Goal: Task Accomplishment & Management: Use online tool/utility

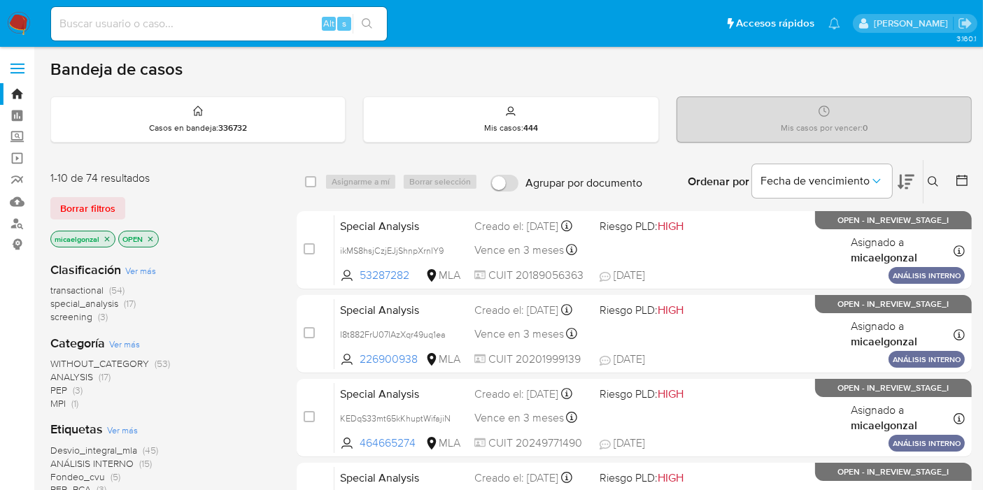
click at [206, 211] on div "Borrar filtros" at bounding box center [162, 208] width 224 height 22
click at [9, 43] on nav "Pausado Ver notificaciones Alt s Accesos rápidos Presiona las siguientes teclas…" at bounding box center [491, 23] width 983 height 47
click at [24, 23] on img at bounding box center [19, 24] width 24 height 24
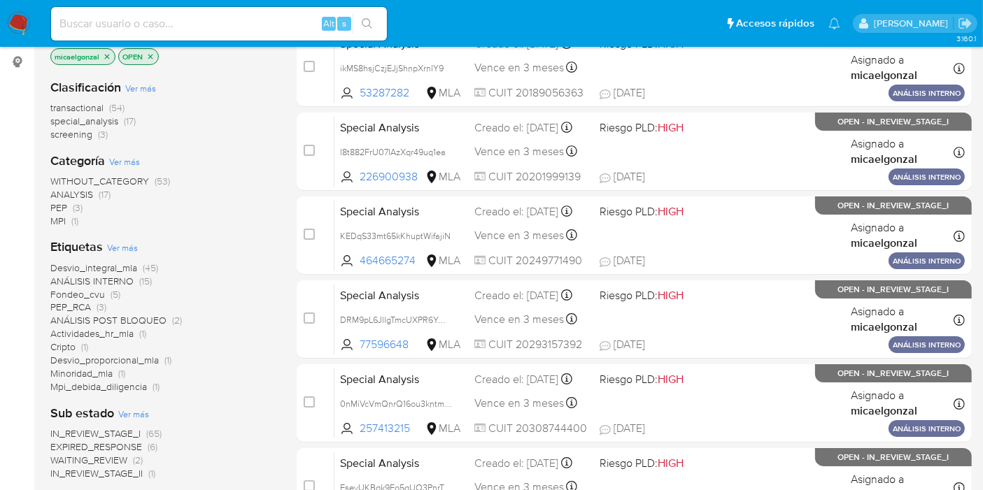
scroll to position [233, 0]
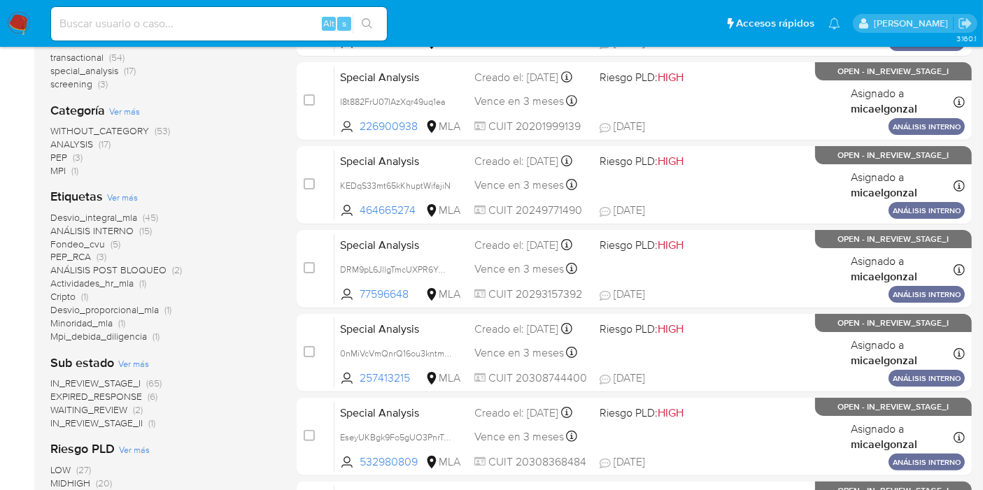
click at [64, 169] on span "MPI" at bounding box center [57, 171] width 15 height 14
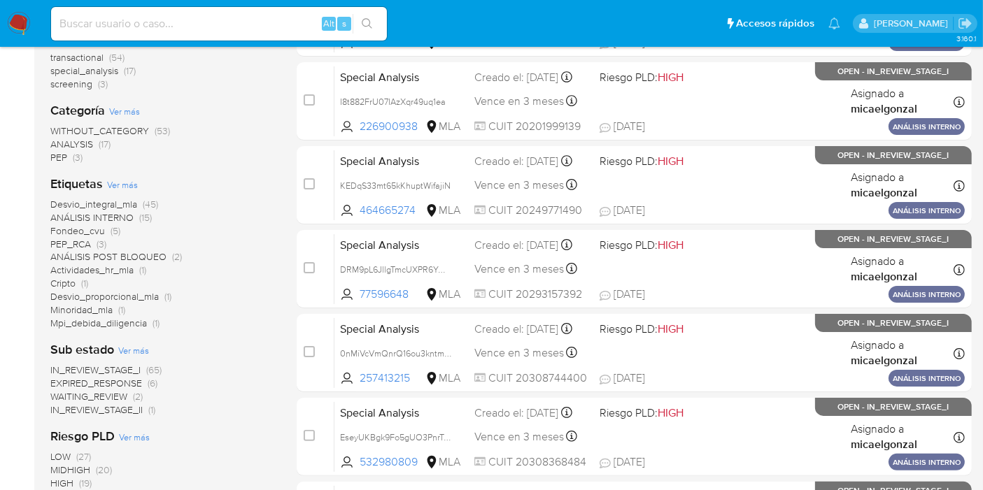
scroll to position [155, 0]
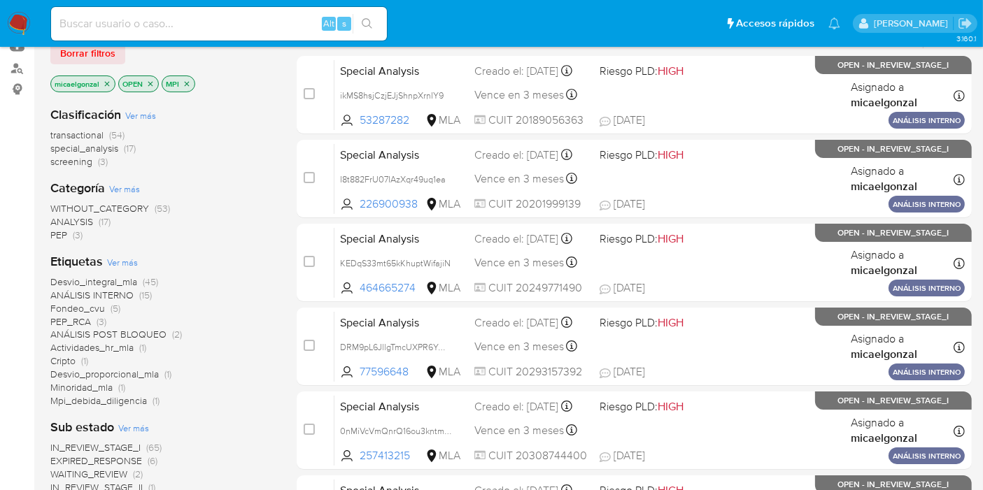
click at [131, 397] on span "Mpi_debida_diligencia" at bounding box center [98, 401] width 97 height 14
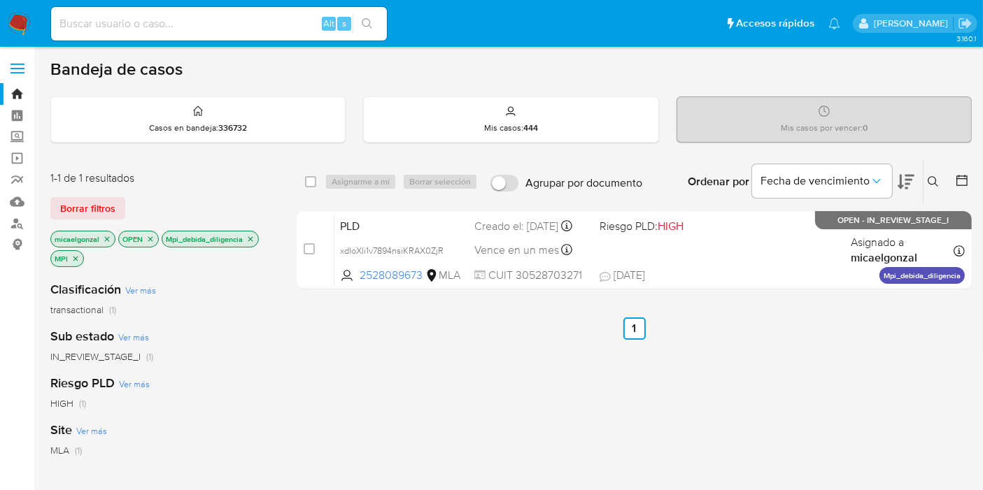
click at [19, 10] on nav "Pausado Ver notificaciones Alt s Accesos rápidos Presiona las siguientes teclas…" at bounding box center [491, 23] width 983 height 47
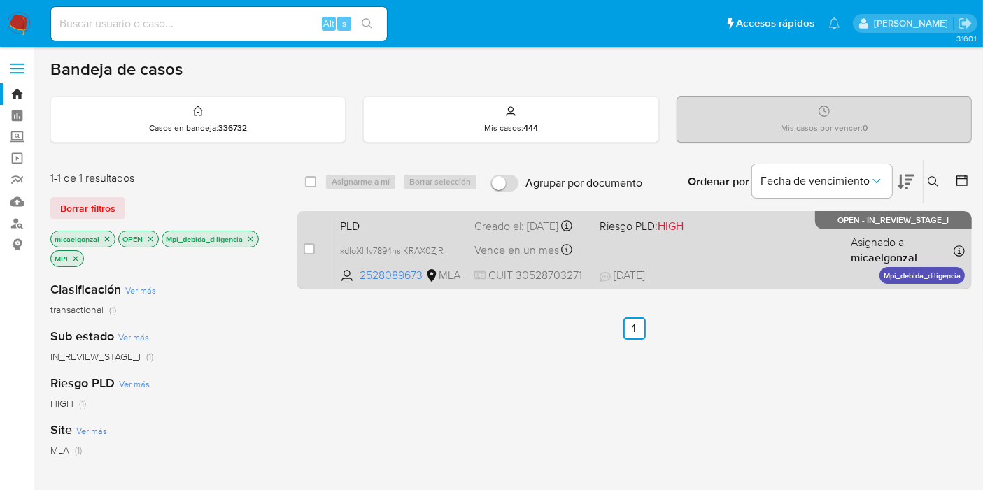
click at [752, 257] on div "PLD xdIoXli1v7894nsiKRAX0ZjR 2528089673 MLA Riesgo PLD: HIGH Creado el: 12/09/2…" at bounding box center [649, 250] width 630 height 71
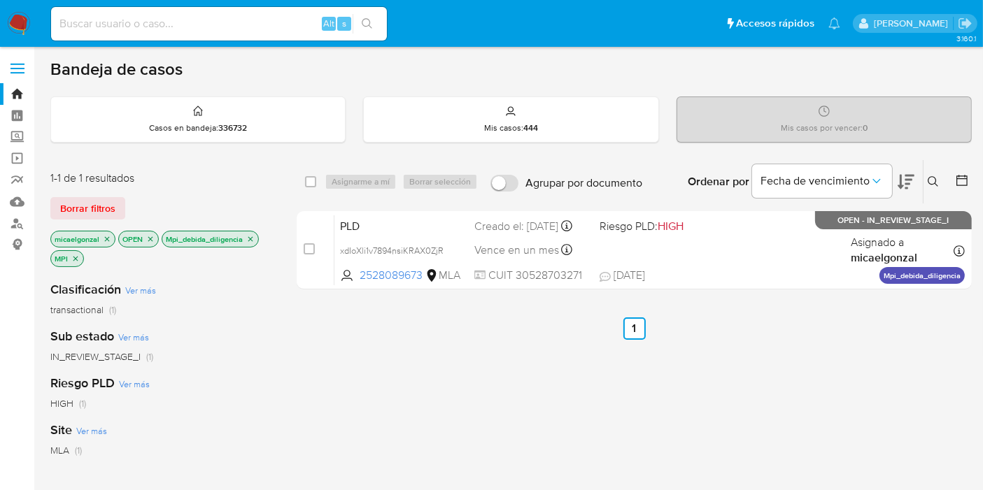
click at [17, 13] on img at bounding box center [19, 24] width 24 height 24
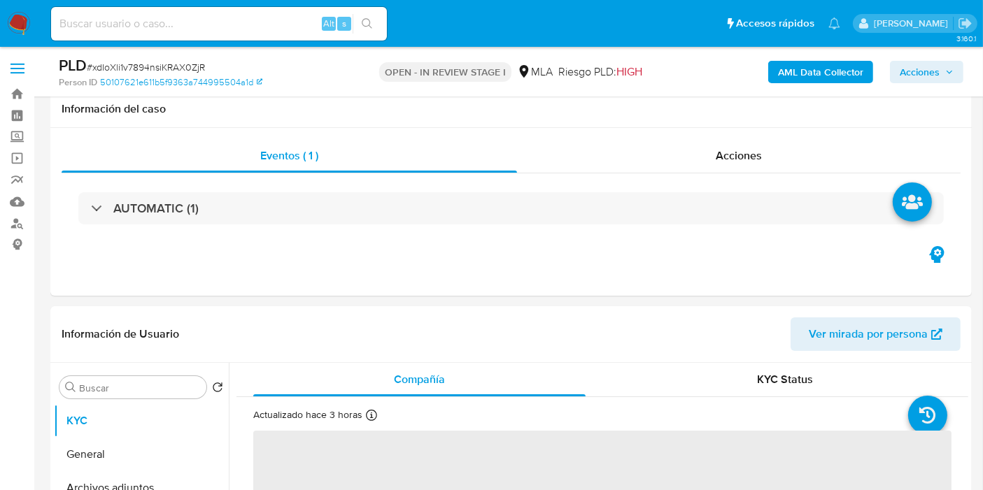
select select "10"
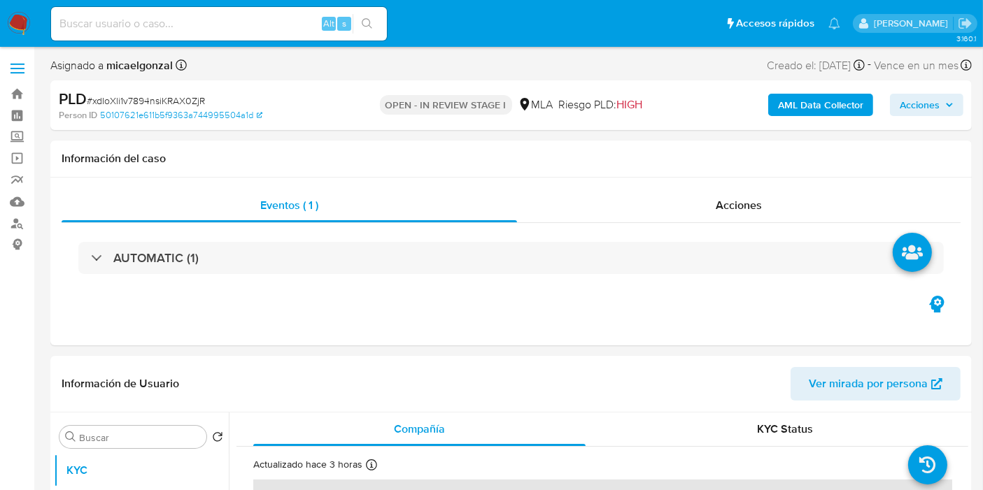
click at [159, 94] on span "# xdIoXli1v7894nsiKRAX0ZjR" at bounding box center [146, 101] width 118 height 14
copy span "xdIoXli1v7894nsiKRAX0ZjR"
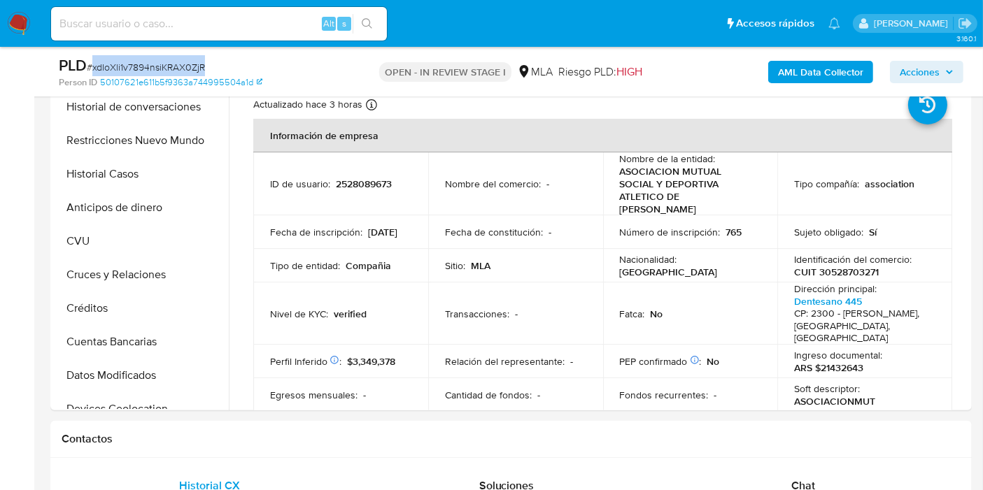
scroll to position [77, 0]
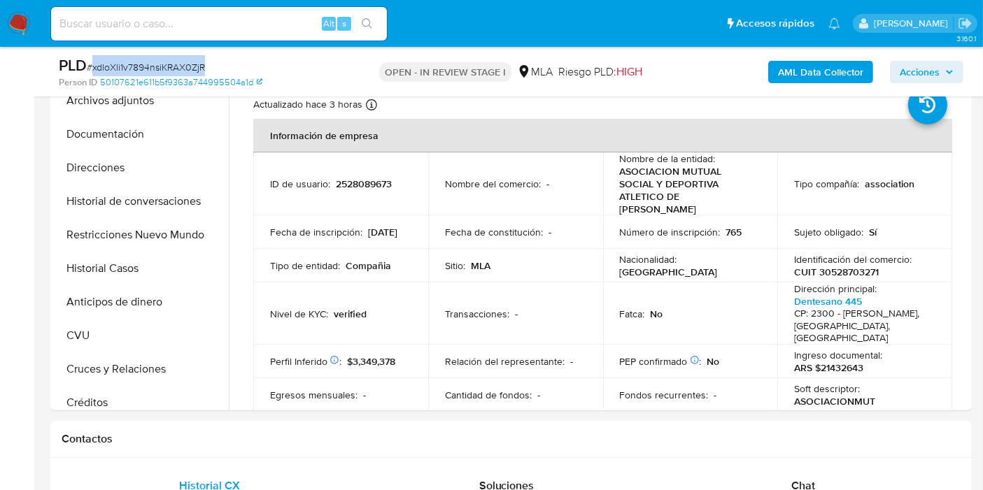
click at [22, 21] on img at bounding box center [19, 24] width 24 height 24
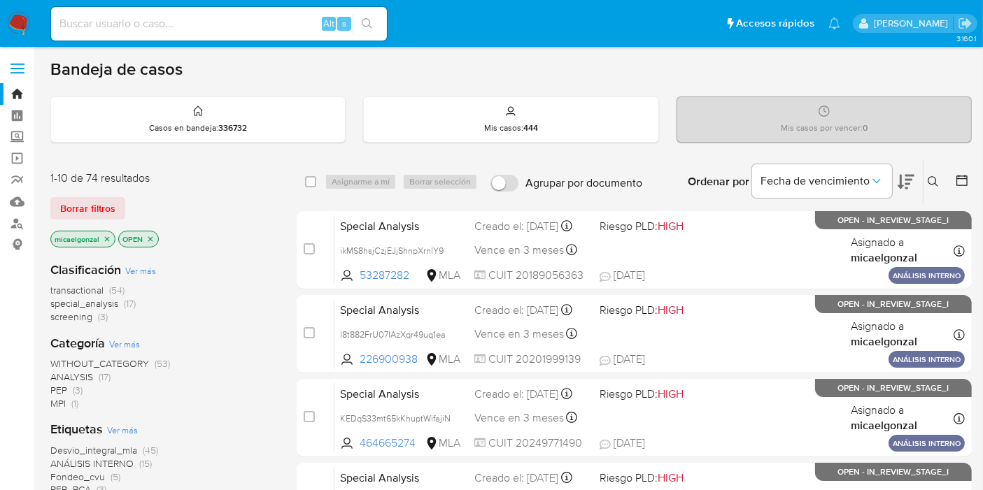
click at [190, 10] on div "Alt s" at bounding box center [219, 24] width 336 height 34
click at [188, 17] on input at bounding box center [219, 24] width 336 height 18
paste input "RdPWJrGczTPysTq73RqYtYGJ"
type input "RdPWJrGczTPysTq73RqYtYGJ"
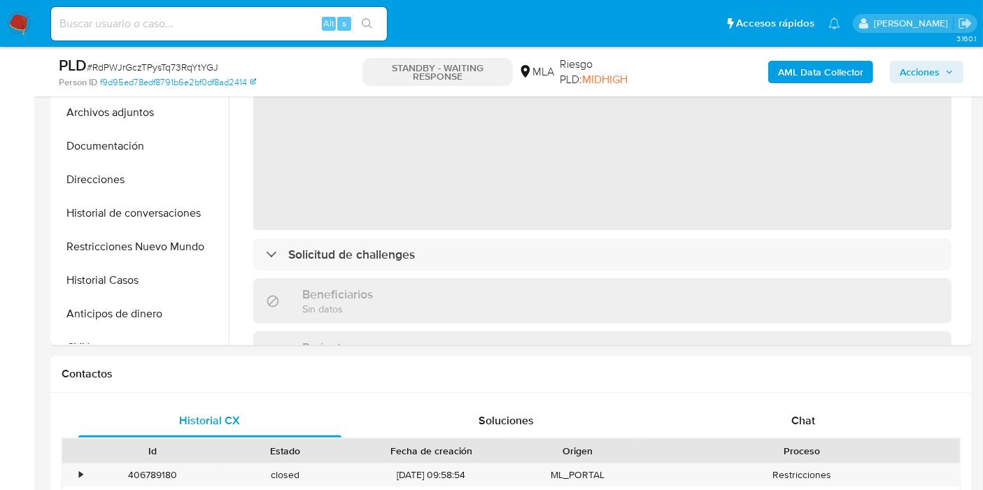
scroll to position [388, 0]
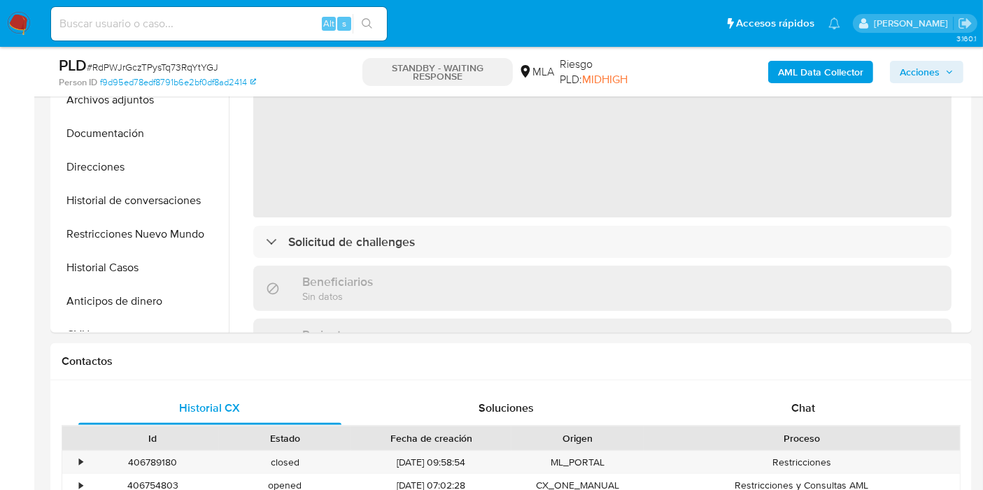
select select "10"
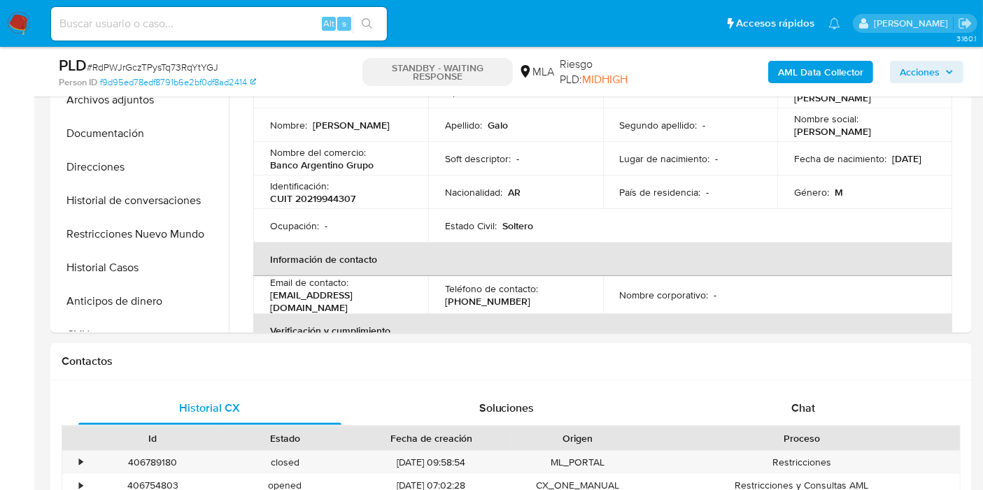
click at [14, 24] on img at bounding box center [19, 24] width 24 height 24
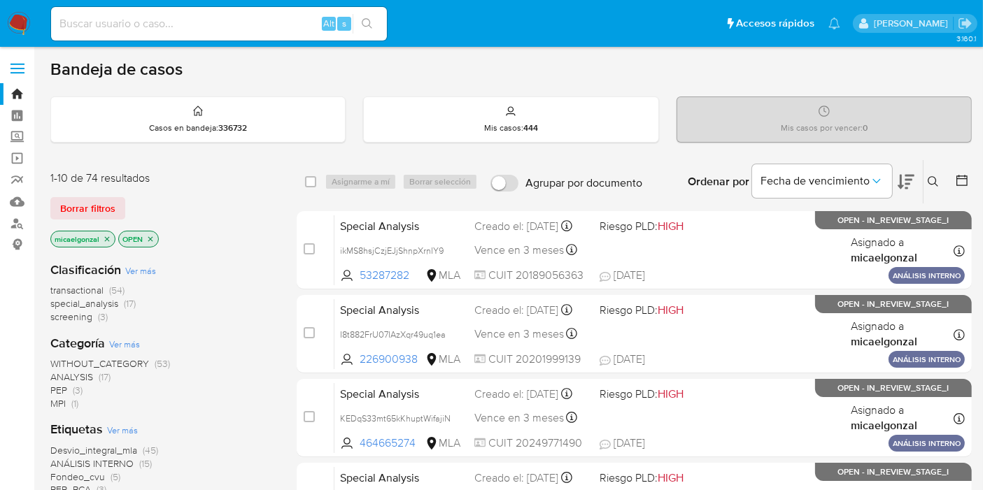
click at [8, 27] on img at bounding box center [19, 24] width 24 height 24
click at [20, 21] on img at bounding box center [19, 24] width 24 height 24
click at [66, 404] on span "MPI (1)" at bounding box center [64, 403] width 28 height 13
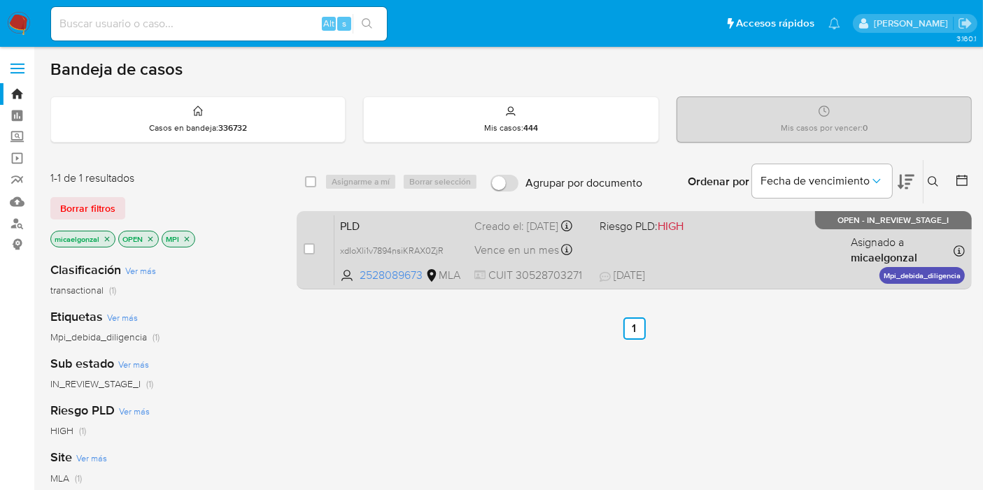
click at [393, 249] on div "PLD xdIoXli1v7894nsiKRAX0ZjR 2528089673 MLA Riesgo PLD: HIGH Creado el: [DATE] …" at bounding box center [649, 250] width 630 height 71
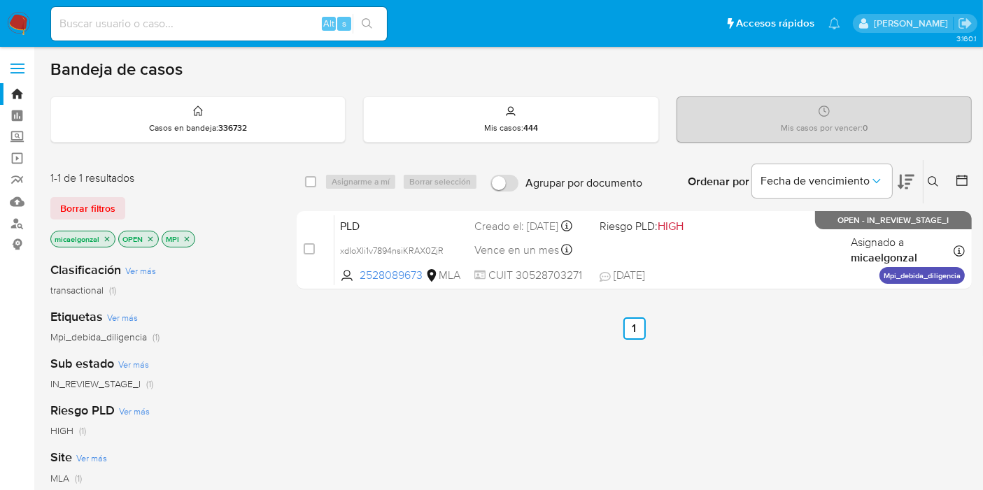
click at [27, 3] on nav "Pausado Ver notificaciones Alt s Accesos rápidos Presiona las siguientes teclas…" at bounding box center [491, 23] width 983 height 47
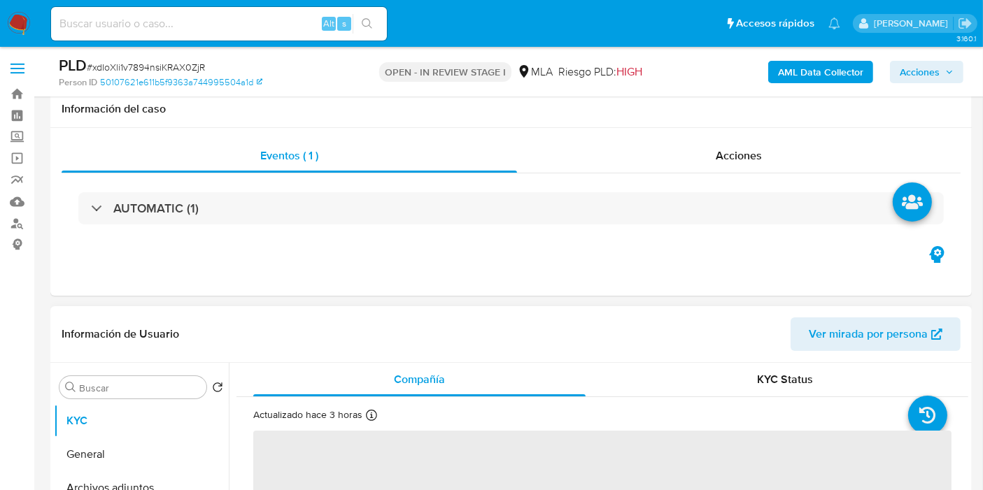
scroll to position [311, 0]
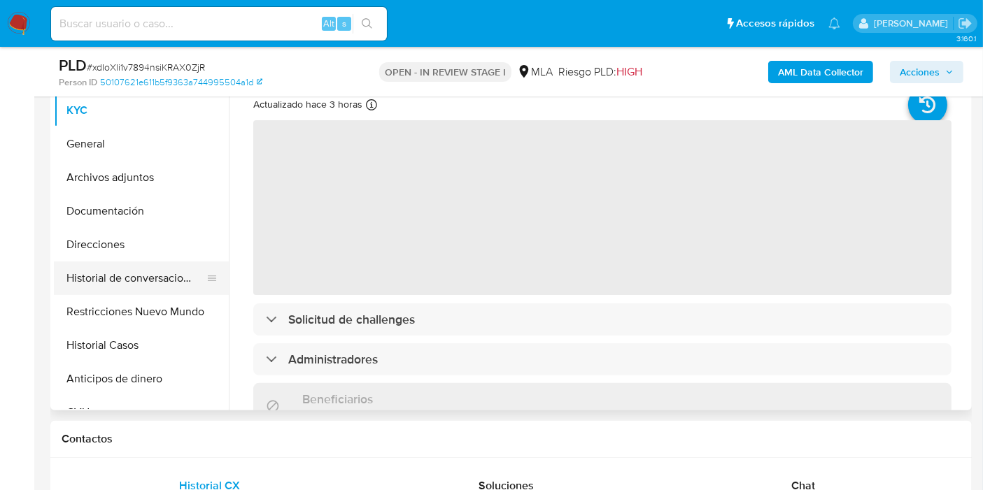
select select "10"
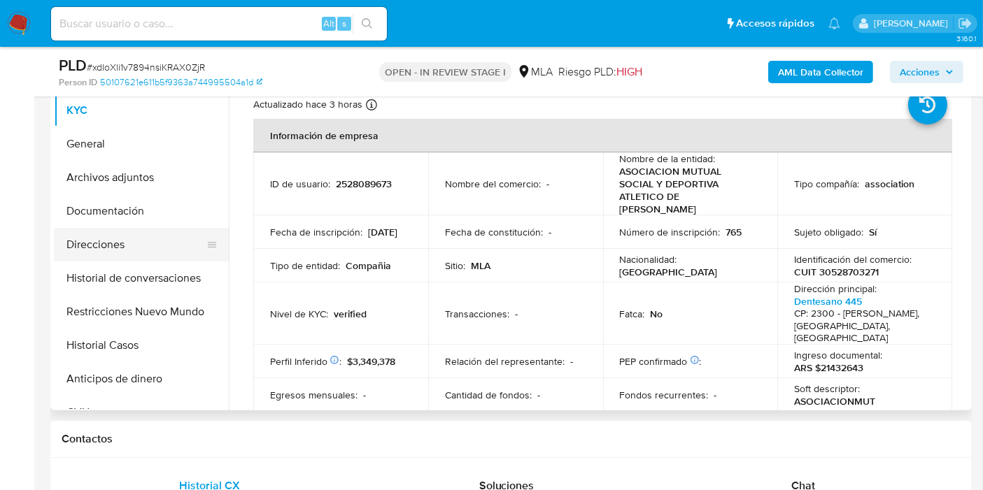
click at [145, 238] on button "Direcciones" at bounding box center [136, 245] width 164 height 34
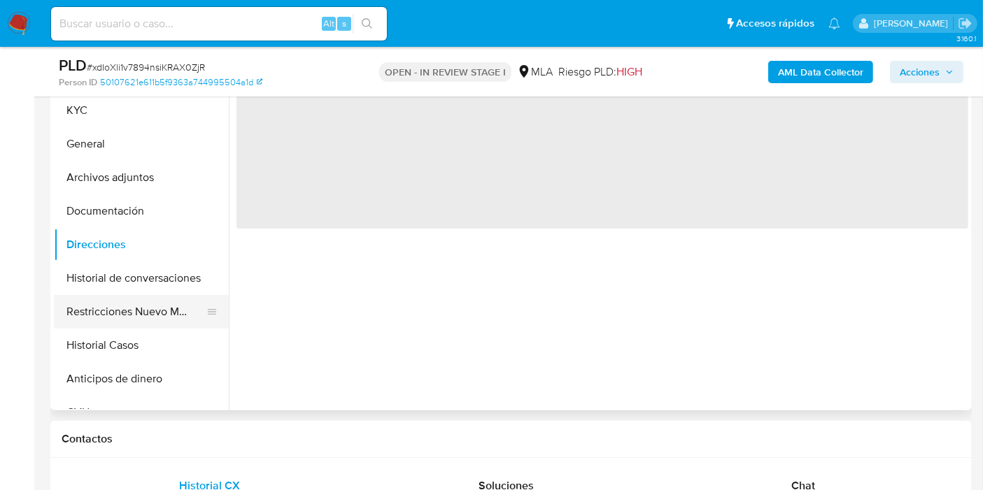
click at [141, 313] on button "Restricciones Nuevo Mundo" at bounding box center [136, 312] width 164 height 34
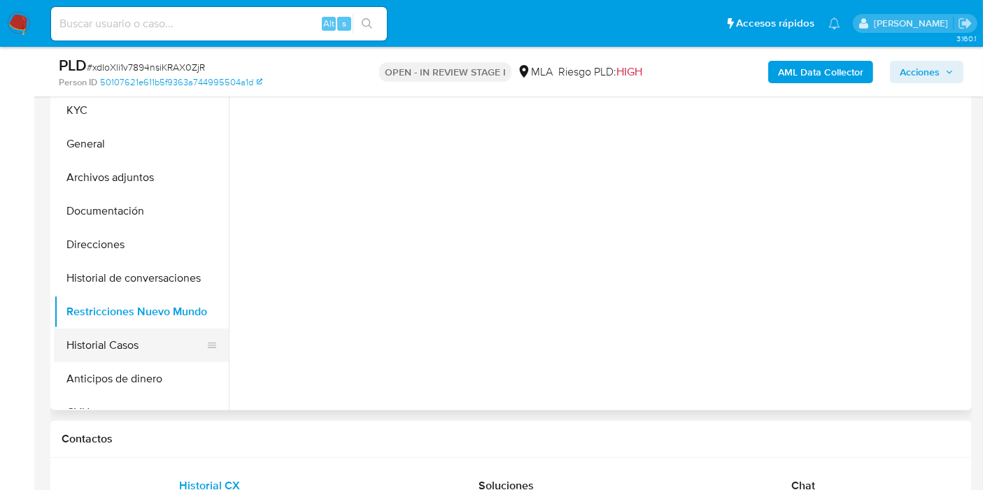
click at [129, 344] on button "Historial Casos" at bounding box center [136, 346] width 164 height 34
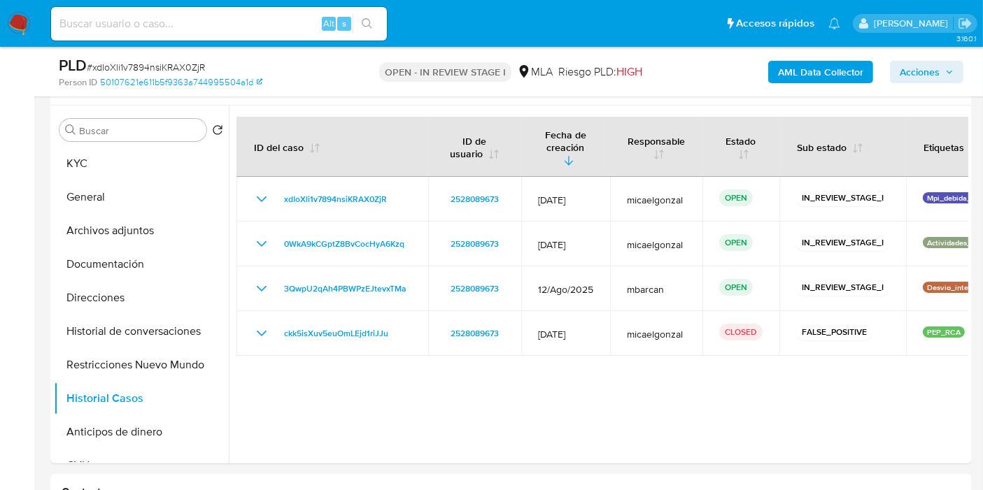
scroll to position [233, 0]
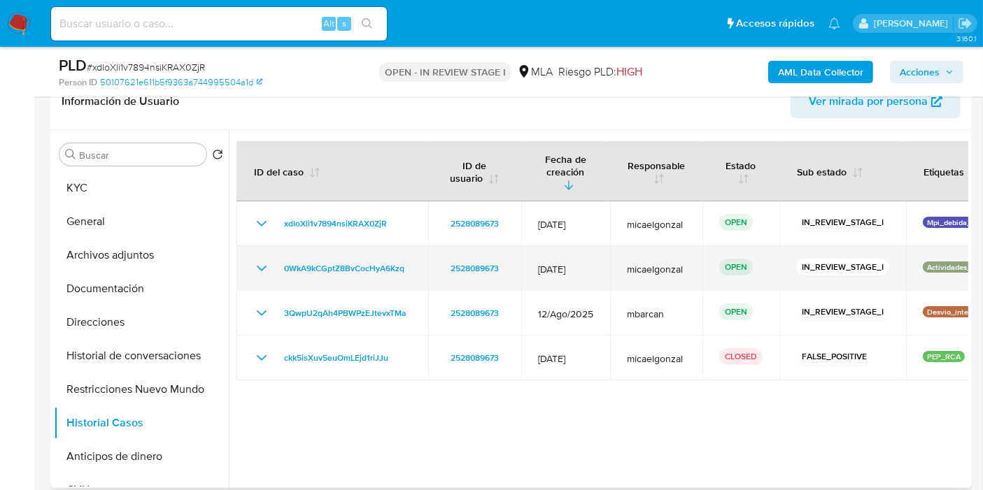
click at [670, 264] on td "micaelgonzal" at bounding box center [656, 268] width 92 height 45
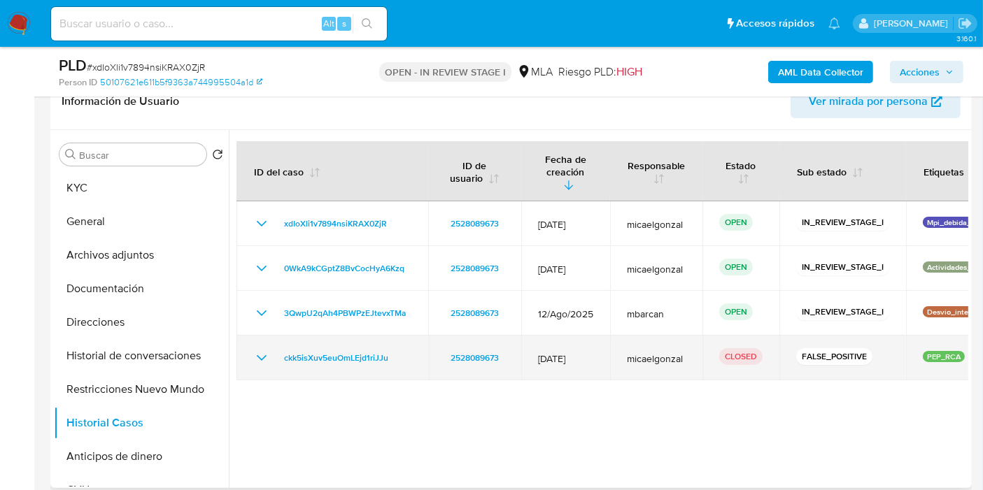
click at [639, 352] on span "micaelgonzal" at bounding box center [656, 358] width 59 height 13
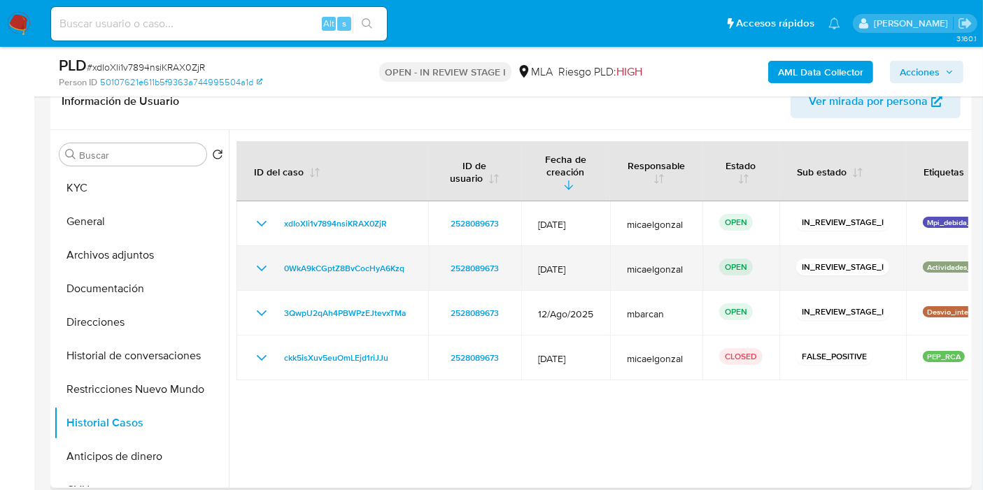
click at [673, 271] on td "micaelgonzal" at bounding box center [656, 268] width 92 height 45
click at [936, 262] on p "Actividades_hr_mla" at bounding box center [960, 267] width 76 height 11
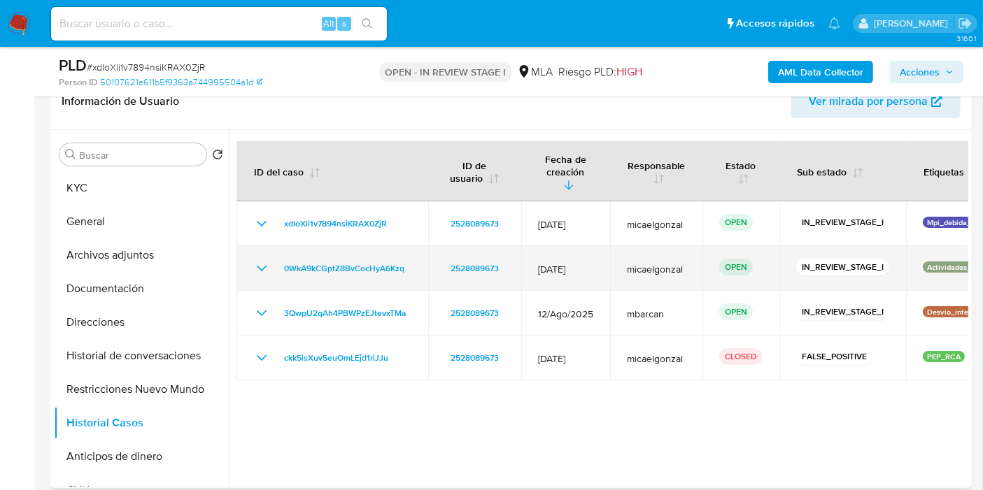
click at [936, 262] on p "Actividades_hr_mla" at bounding box center [960, 267] width 76 height 11
click at [706, 246] on td "OPEN" at bounding box center [740, 268] width 77 height 45
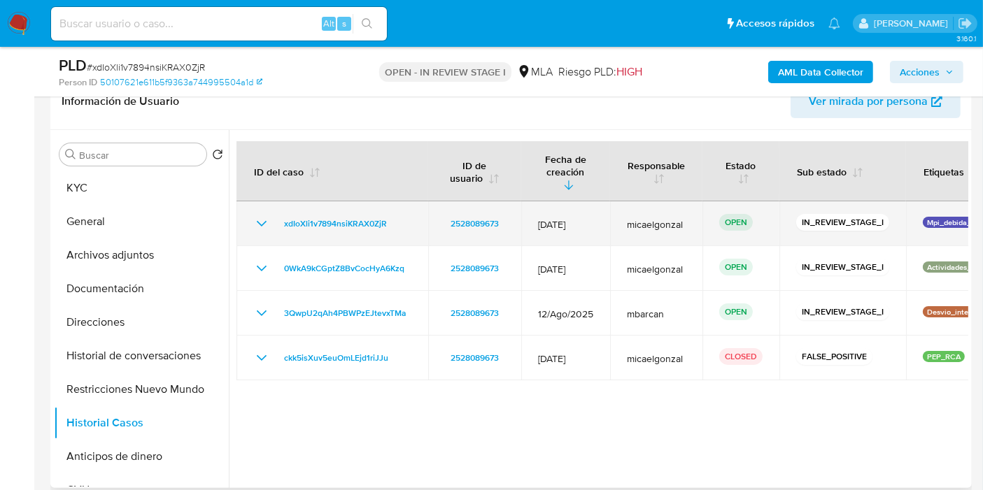
click at [350, 231] on td "xdIoXli1v7894nsiKRAX0ZjR" at bounding box center [332, 223] width 192 height 45
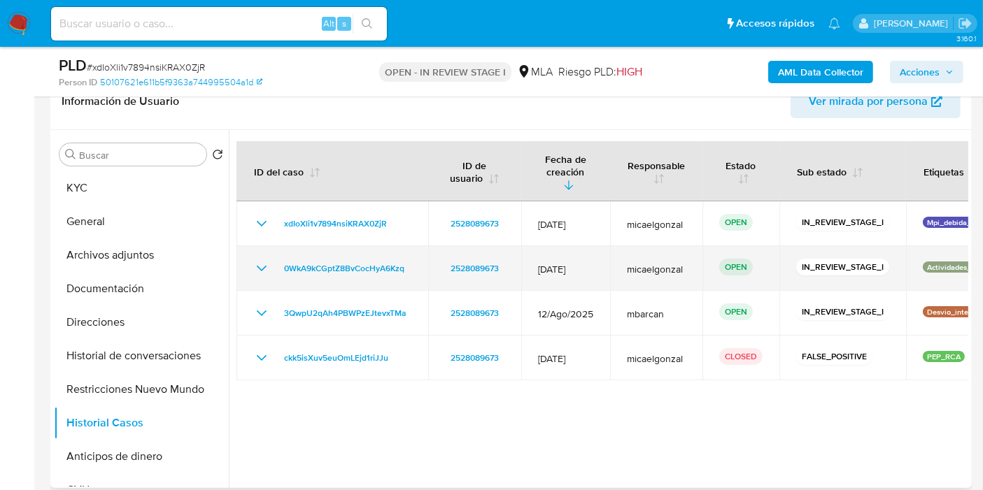
click at [252, 259] on td "0WkA9kCGptZ8BvCocHyA6Kzq" at bounding box center [332, 268] width 192 height 45
click at [264, 260] on icon "Mostrar/Ocultar" at bounding box center [261, 268] width 17 height 17
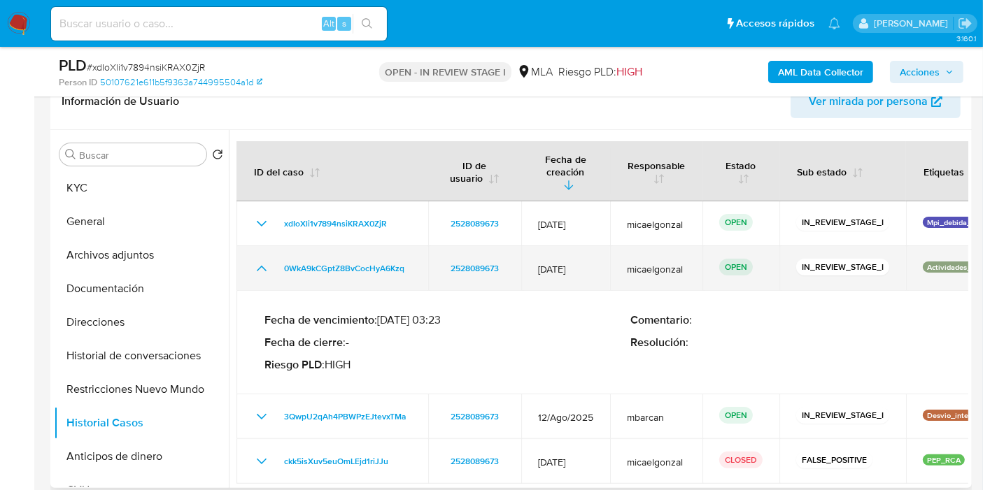
click at [264, 266] on icon "Mostrar/Ocultar" at bounding box center [262, 269] width 10 height 6
